Goal: Task Accomplishment & Management: Use online tool/utility

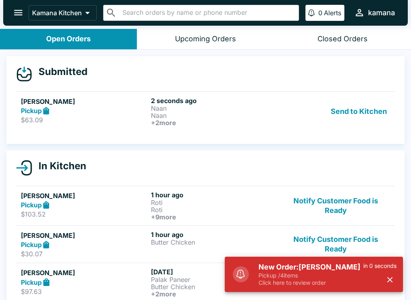
click at [357, 106] on button "Send to Kitchen" at bounding box center [358, 112] width 63 height 30
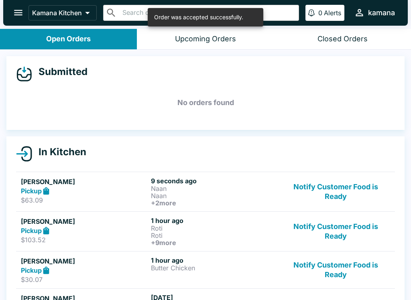
click at [131, 181] on h5 "[PERSON_NAME]" at bounding box center [84, 182] width 127 height 10
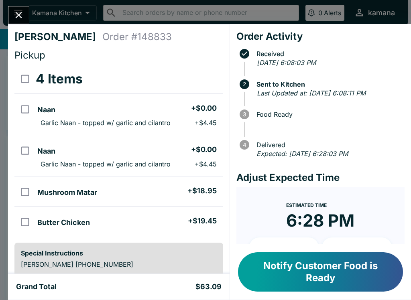
click at [302, 266] on button "Notify Customer Food is Ready" at bounding box center [320, 271] width 165 height 39
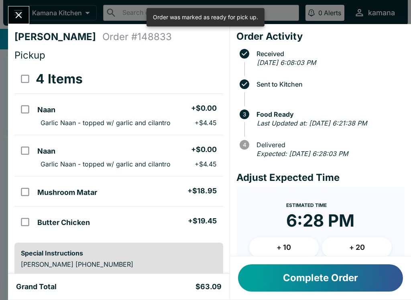
click at [14, 15] on icon "Close" at bounding box center [18, 15] width 11 height 11
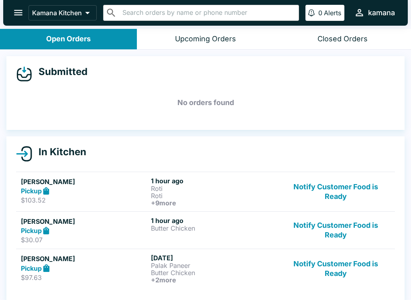
click at [330, 186] on button "Notify Customer Food is Ready" at bounding box center [335, 192] width 109 height 30
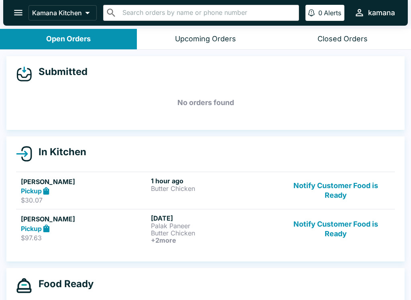
click at [336, 188] on button "Notify Customer Food is Ready" at bounding box center [335, 191] width 109 height 28
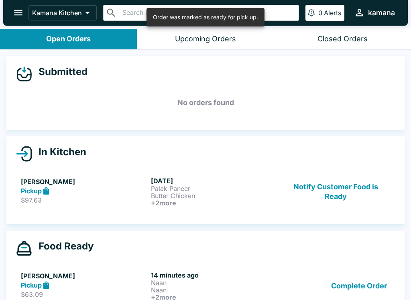
click at [341, 180] on button "Notify Customer Food is Ready" at bounding box center [335, 192] width 109 height 30
